Goal: Transaction & Acquisition: Download file/media

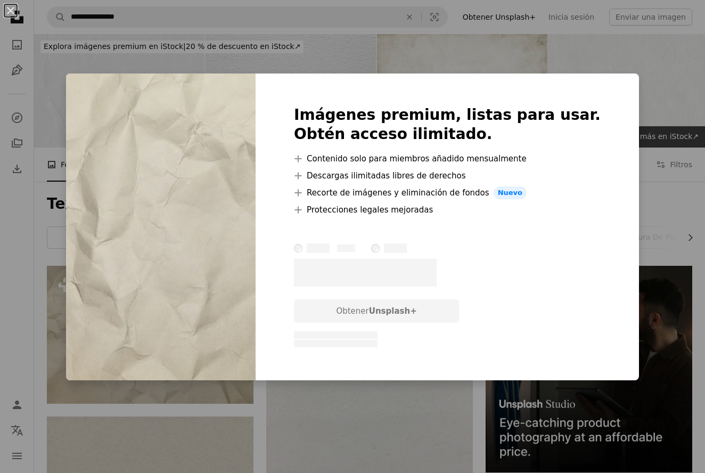
scroll to position [65, 0]
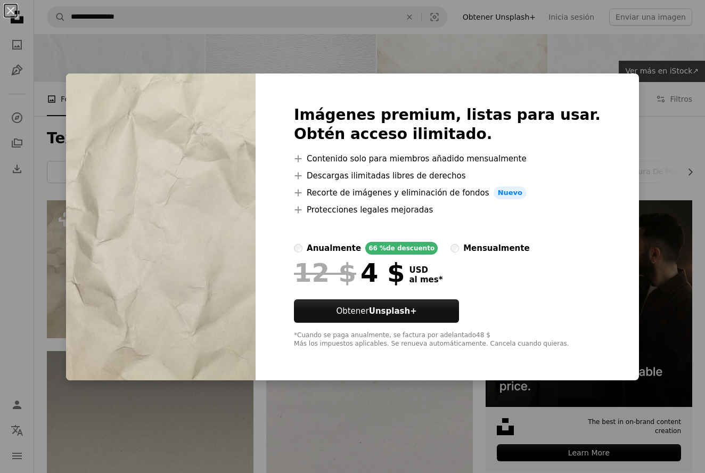
click at [235, 424] on div "An X shape Imágenes premium, listas para usar. Obtén acceso ilimitado. A plus s…" at bounding box center [352, 236] width 705 height 473
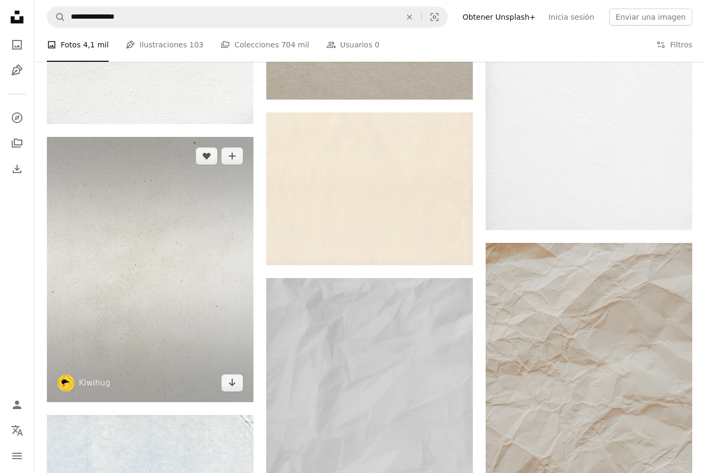
scroll to position [915, 0]
click at [186, 229] on img at bounding box center [150, 268] width 207 height 265
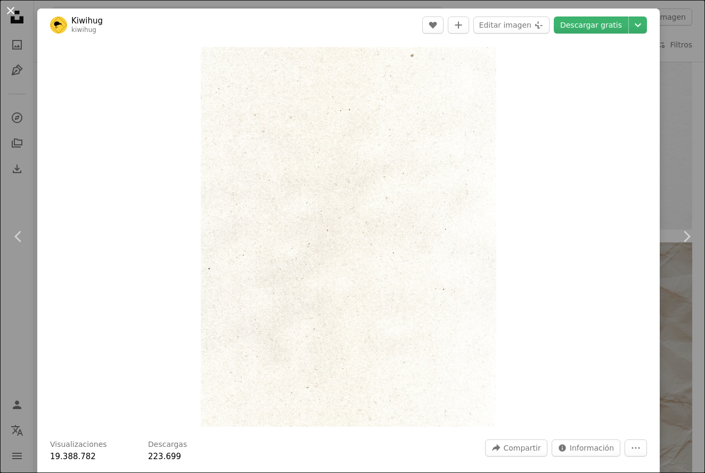
click at [17, 16] on button "An X shape" at bounding box center [10, 10] width 13 height 13
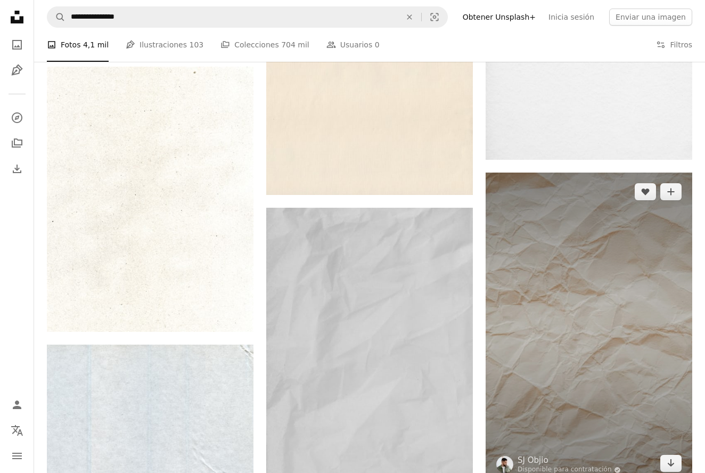
scroll to position [992, 0]
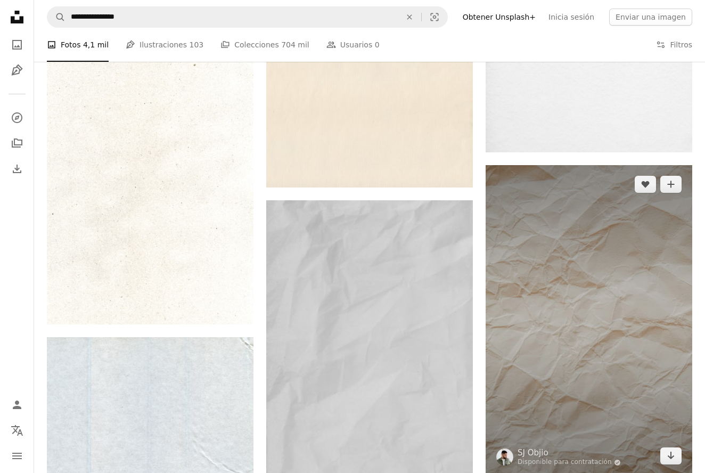
click at [581, 284] on img at bounding box center [588, 320] width 207 height 310
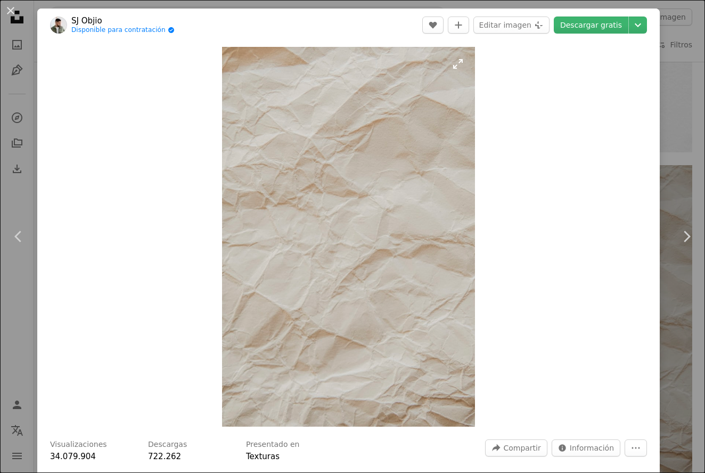
click at [385, 227] on img "Ampliar en esta imagen" at bounding box center [348, 237] width 253 height 380
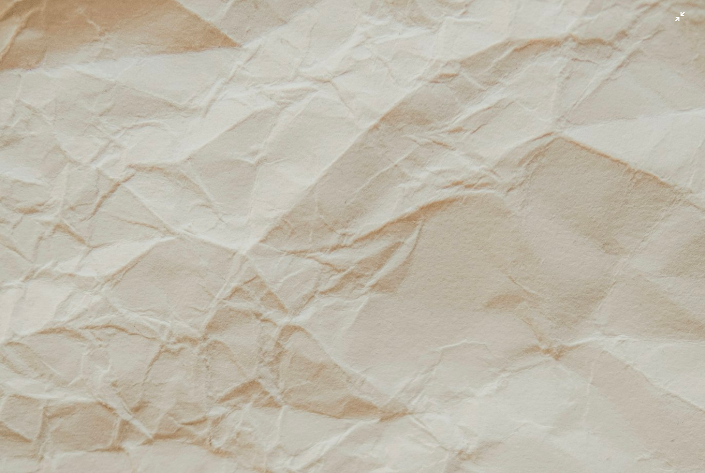
scroll to position [293, 0]
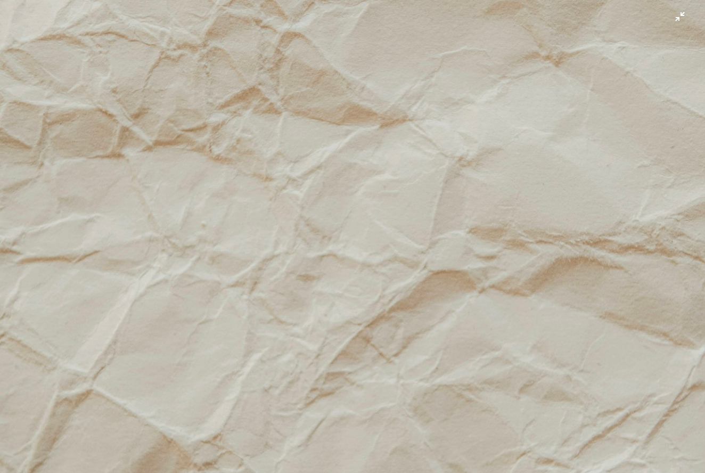
click at [388, 226] on img "Reducir el zoom en esta imagen" at bounding box center [352, 235] width 706 height 1059
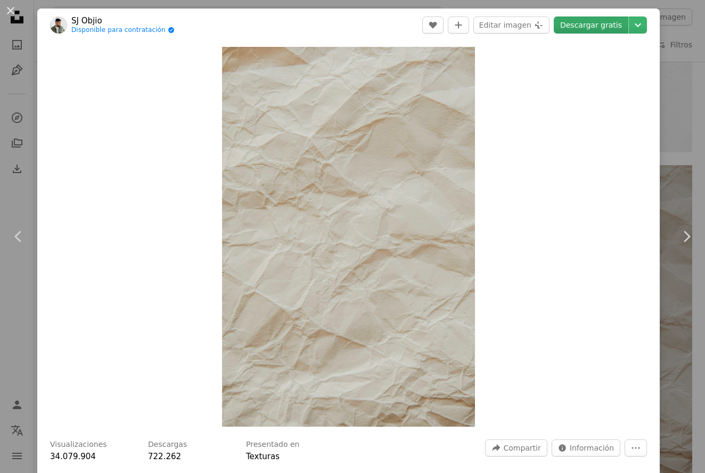
click at [586, 30] on link "Descargar gratis" at bounding box center [591, 25] width 75 height 17
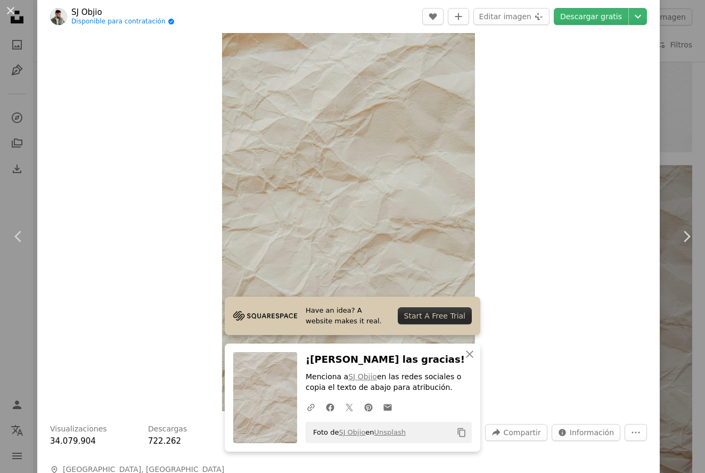
scroll to position [15, 0]
